Goal: Task Accomplishment & Management: Manage account settings

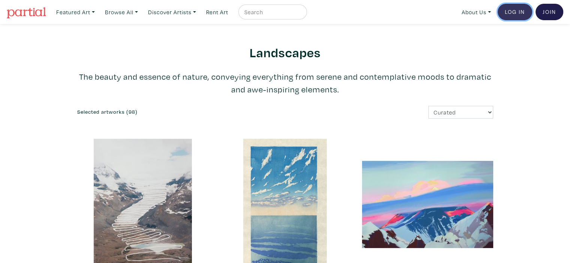
click at [518, 12] on link "Log In" at bounding box center [514, 12] width 34 height 16
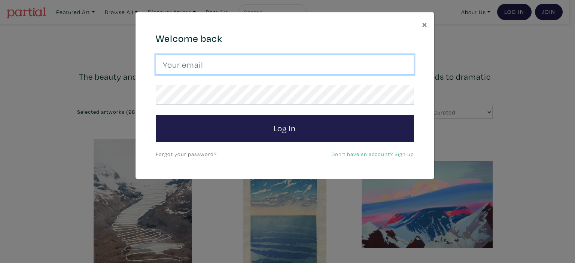
type input "[EMAIL_ADDRESS][DOMAIN_NAME]"
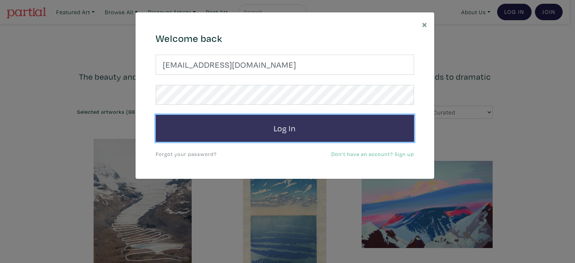
click at [302, 130] on button "Log In" at bounding box center [285, 128] width 258 height 27
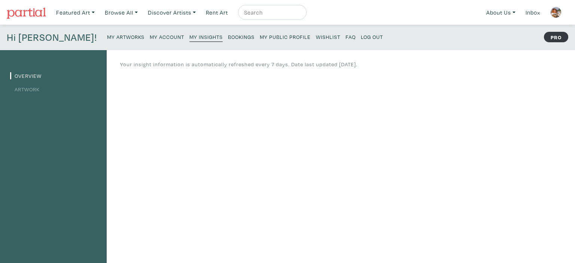
click at [107, 35] on small "My Artworks" at bounding box center [125, 36] width 37 height 7
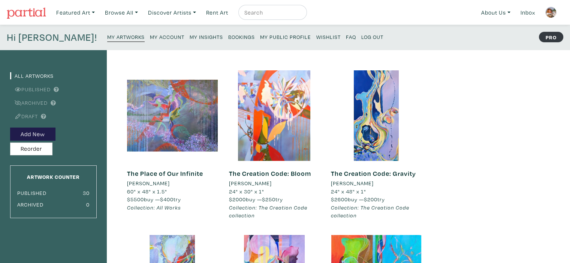
click at [361, 35] on small "Log Out" at bounding box center [372, 36] width 22 height 7
